Goal: Navigation & Orientation: Find specific page/section

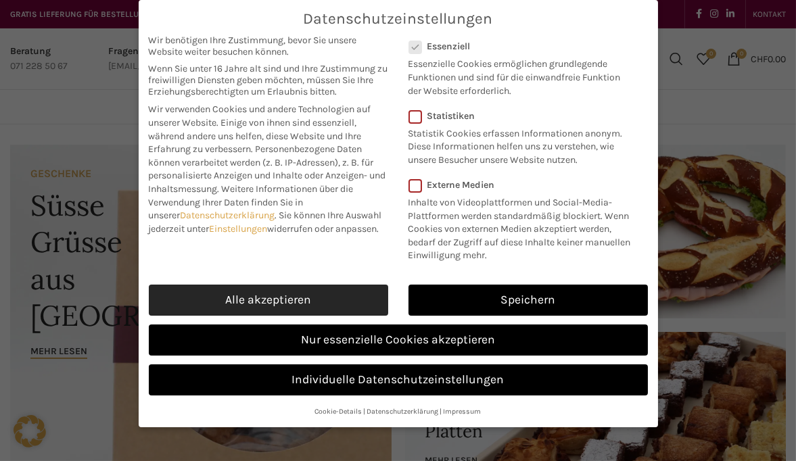
click at [297, 300] on link "Alle akzeptieren" at bounding box center [268, 300] width 239 height 31
checkbox input "true"
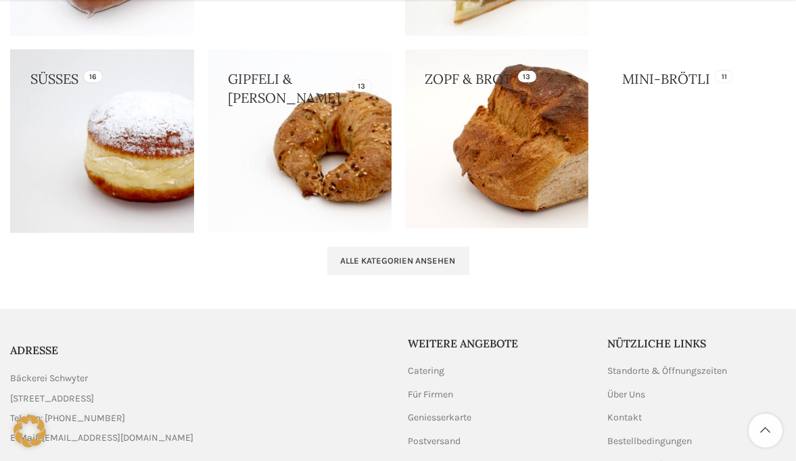
scroll to position [1502, 0]
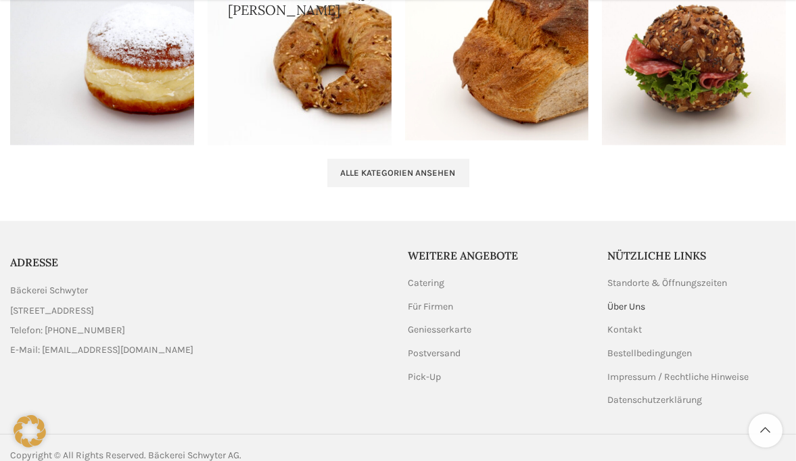
click at [618, 300] on link "Über Uns" at bounding box center [626, 307] width 39 height 14
